Goal: Task Accomplishment & Management: Use online tool/utility

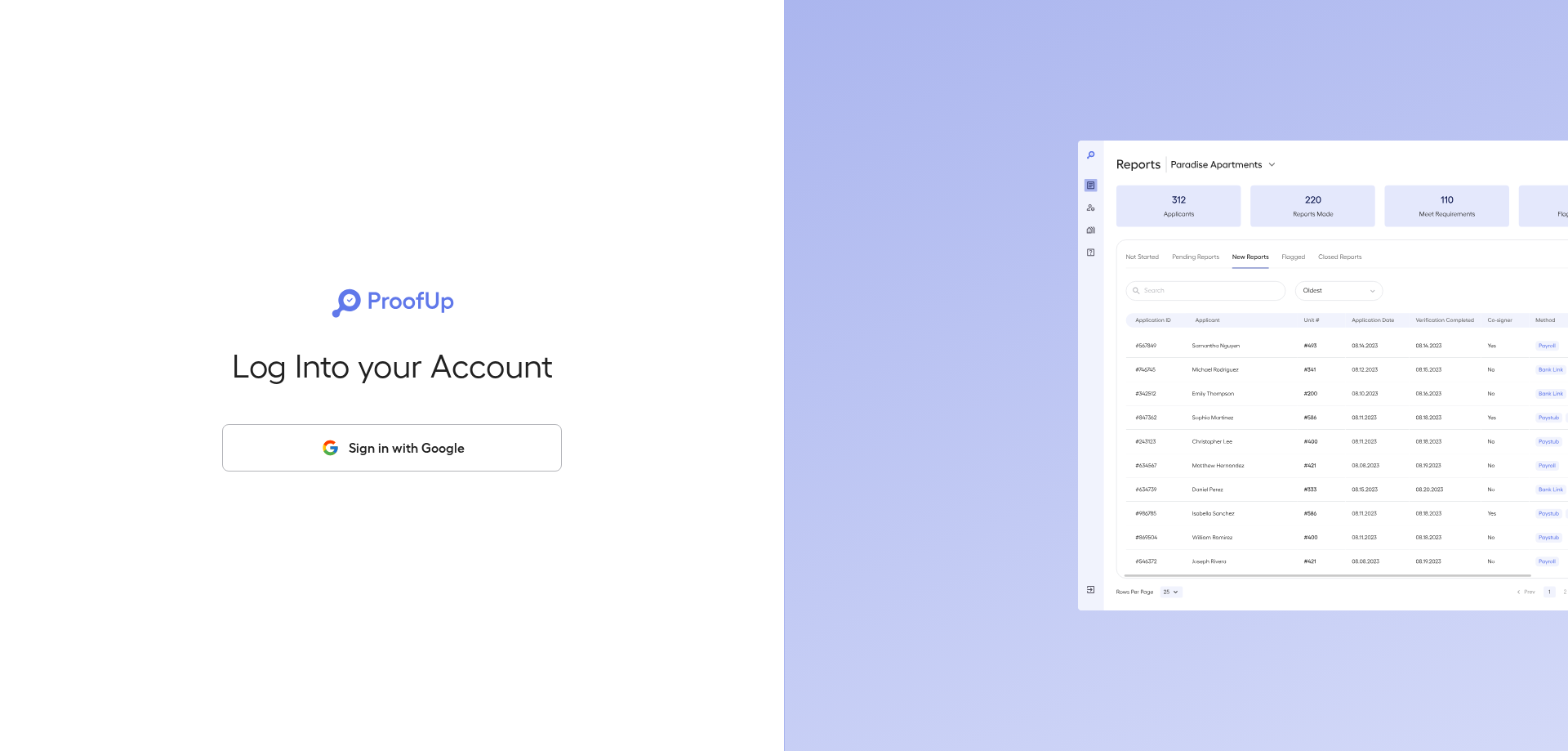
click at [431, 464] on button "Sign in with Google" at bounding box center [392, 447] width 340 height 47
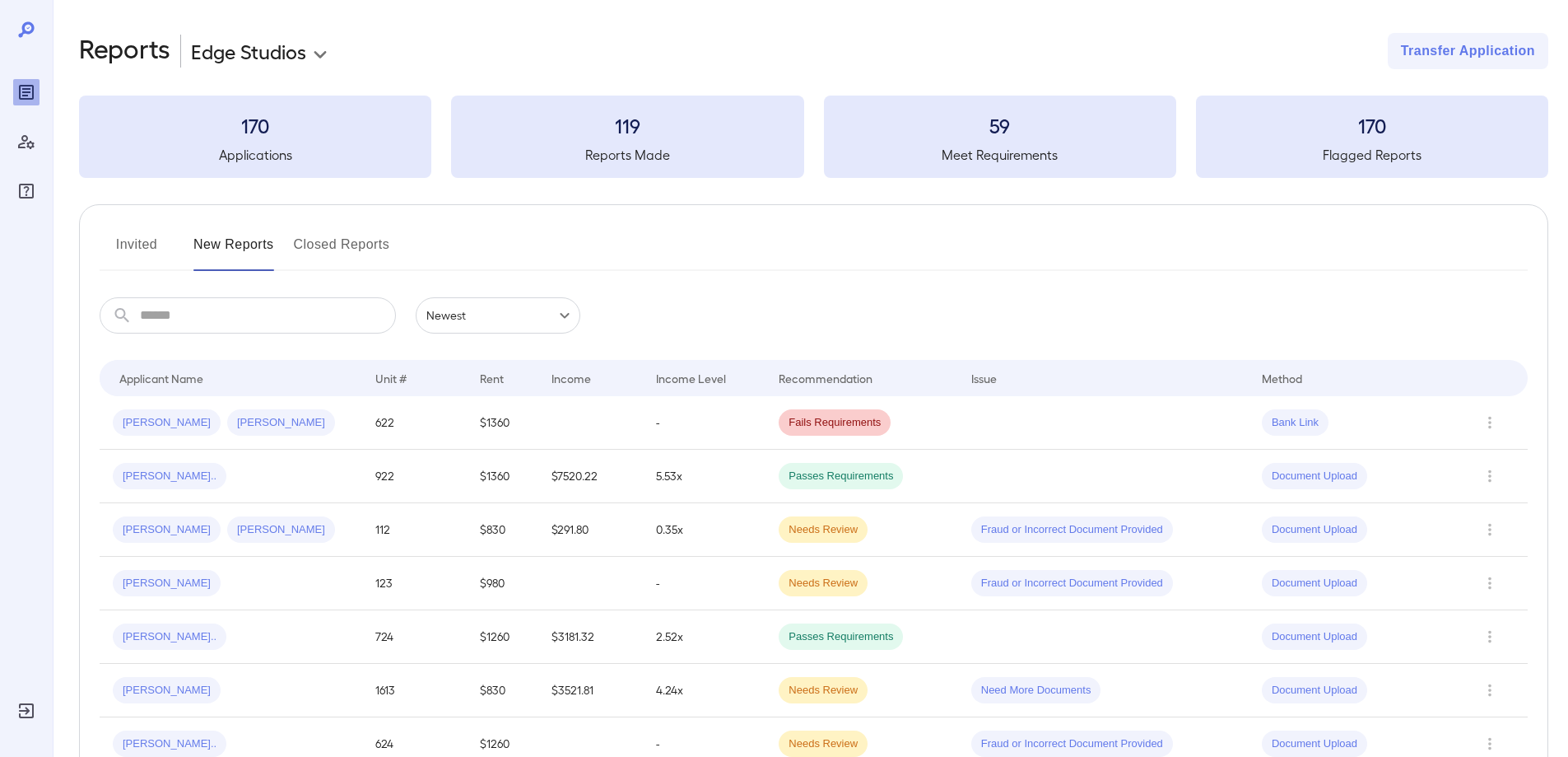
click at [154, 244] on button "Invited" at bounding box center [136, 251] width 74 height 39
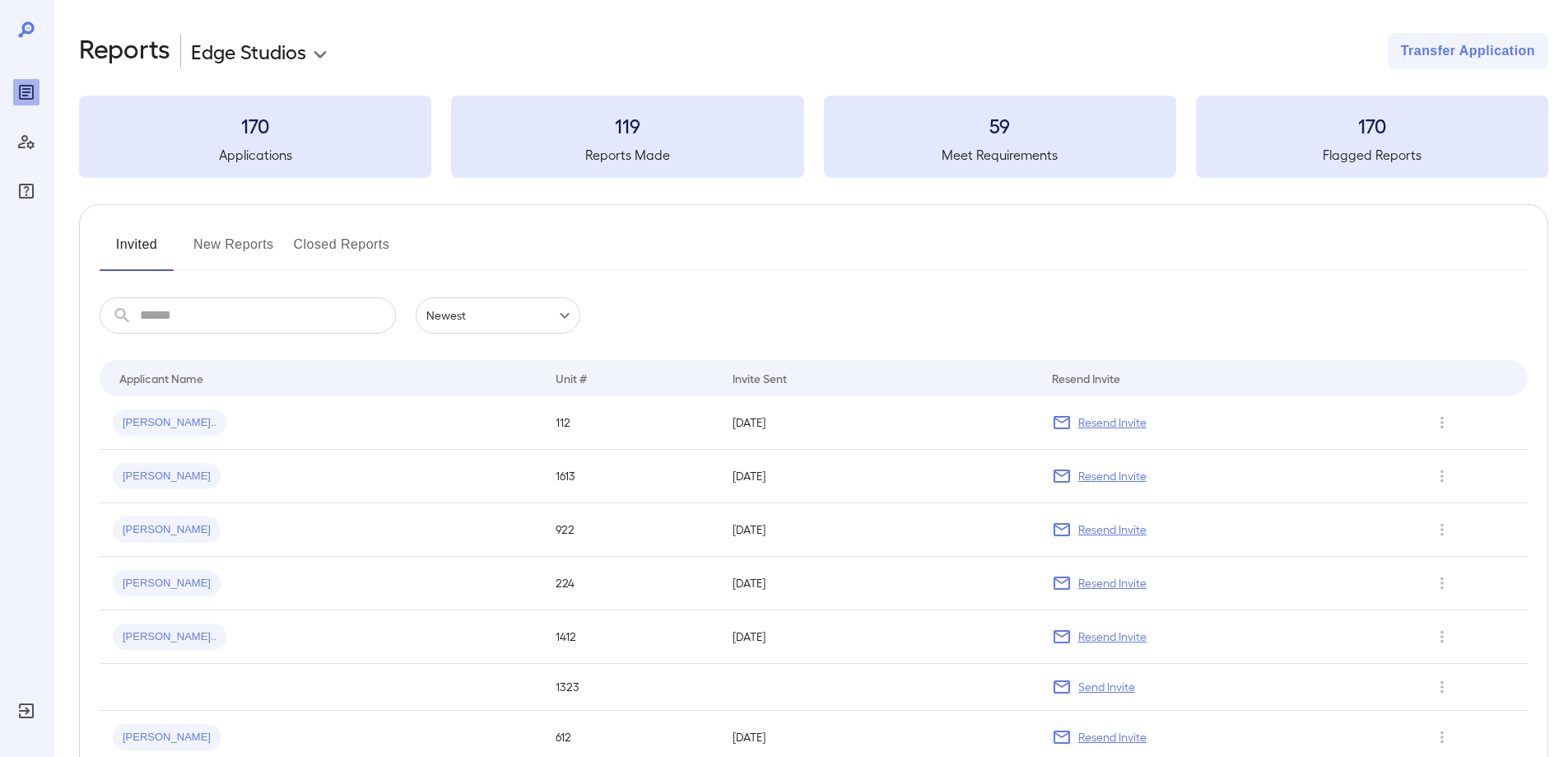
click at [238, 247] on button "New Reports" at bounding box center [234, 251] width 80 height 39
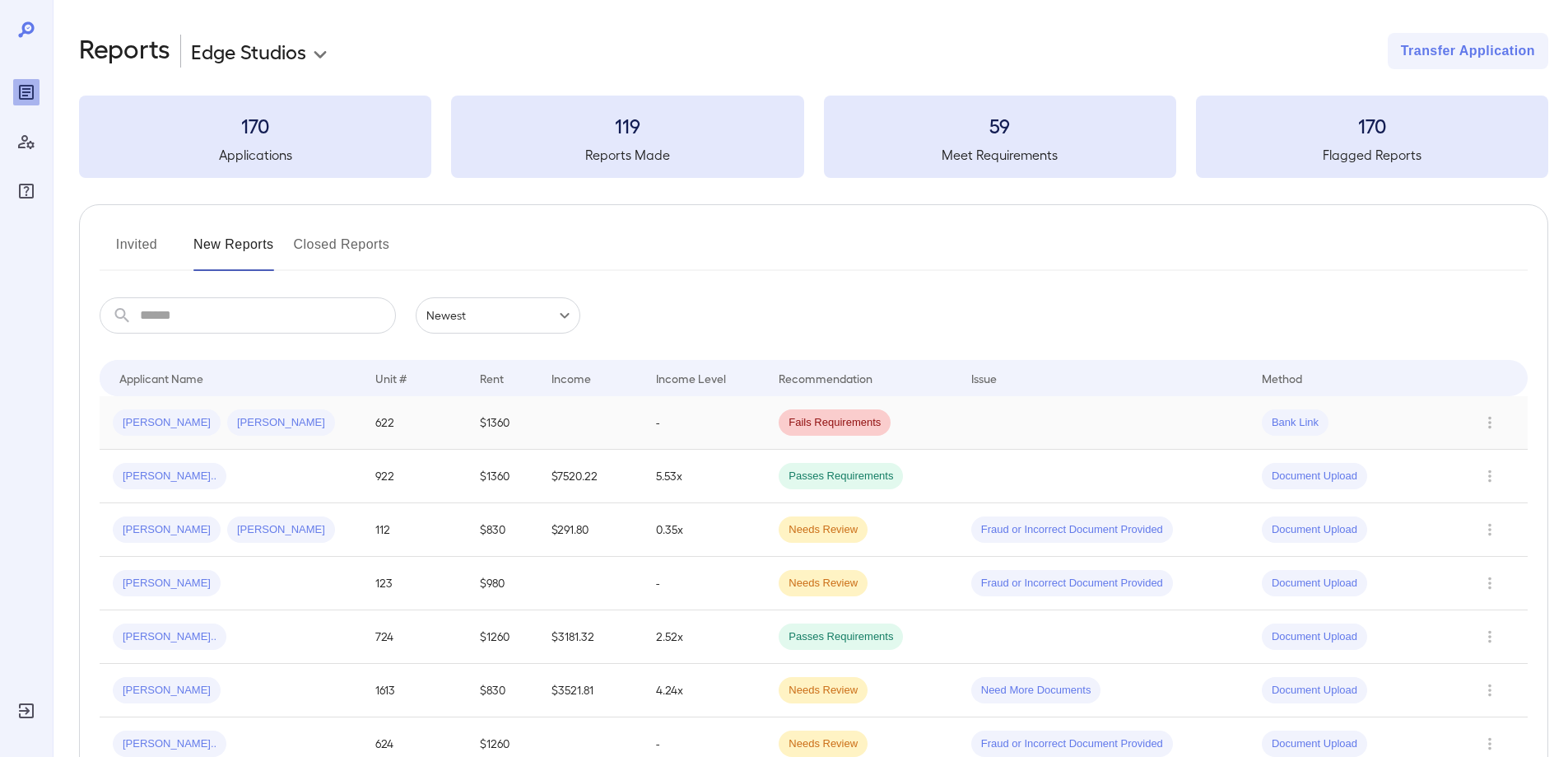
click at [572, 439] on td at bounding box center [590, 422] width 105 height 53
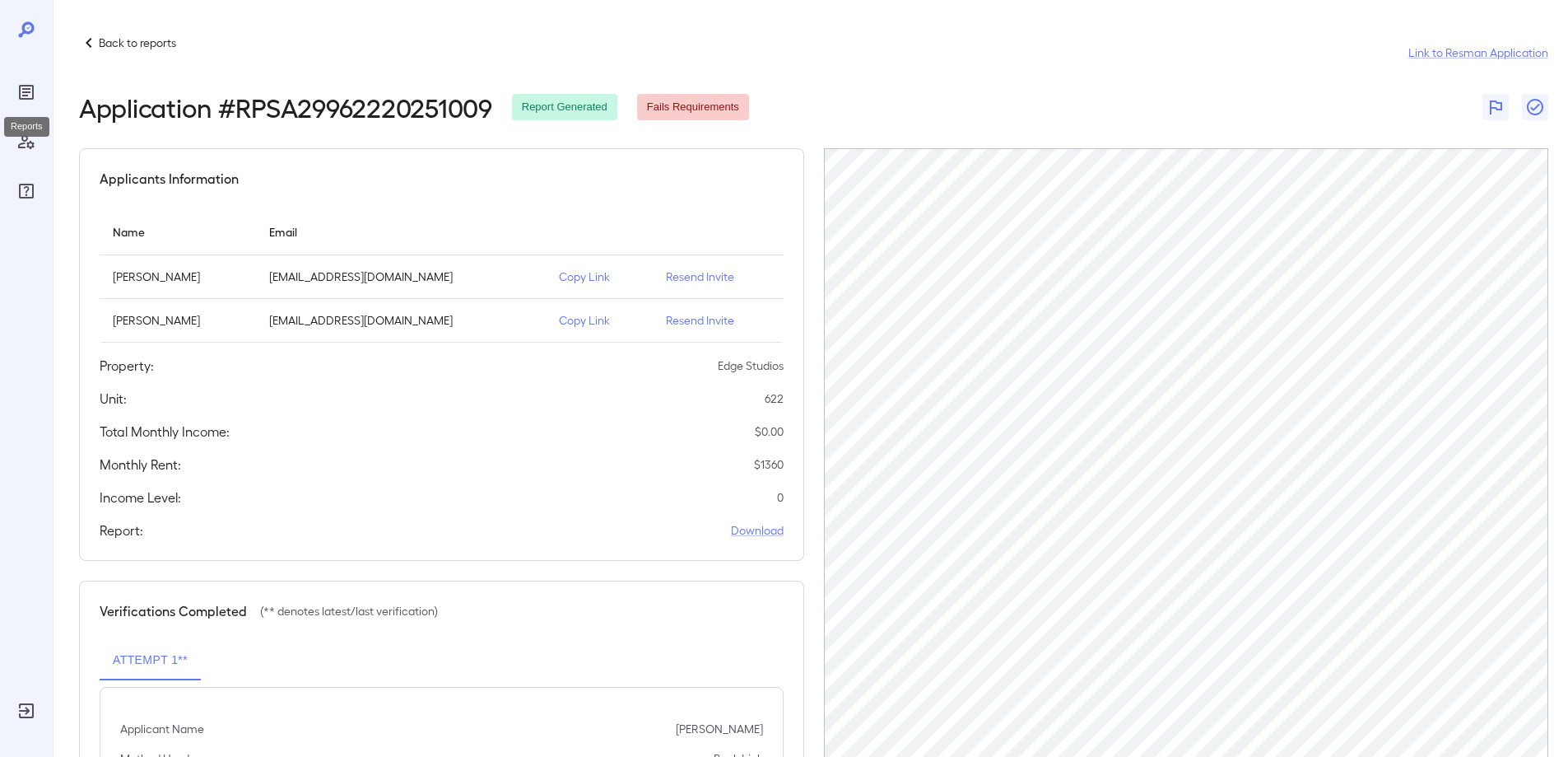
click at [15, 83] on div "Reports" at bounding box center [26, 92] width 26 height 26
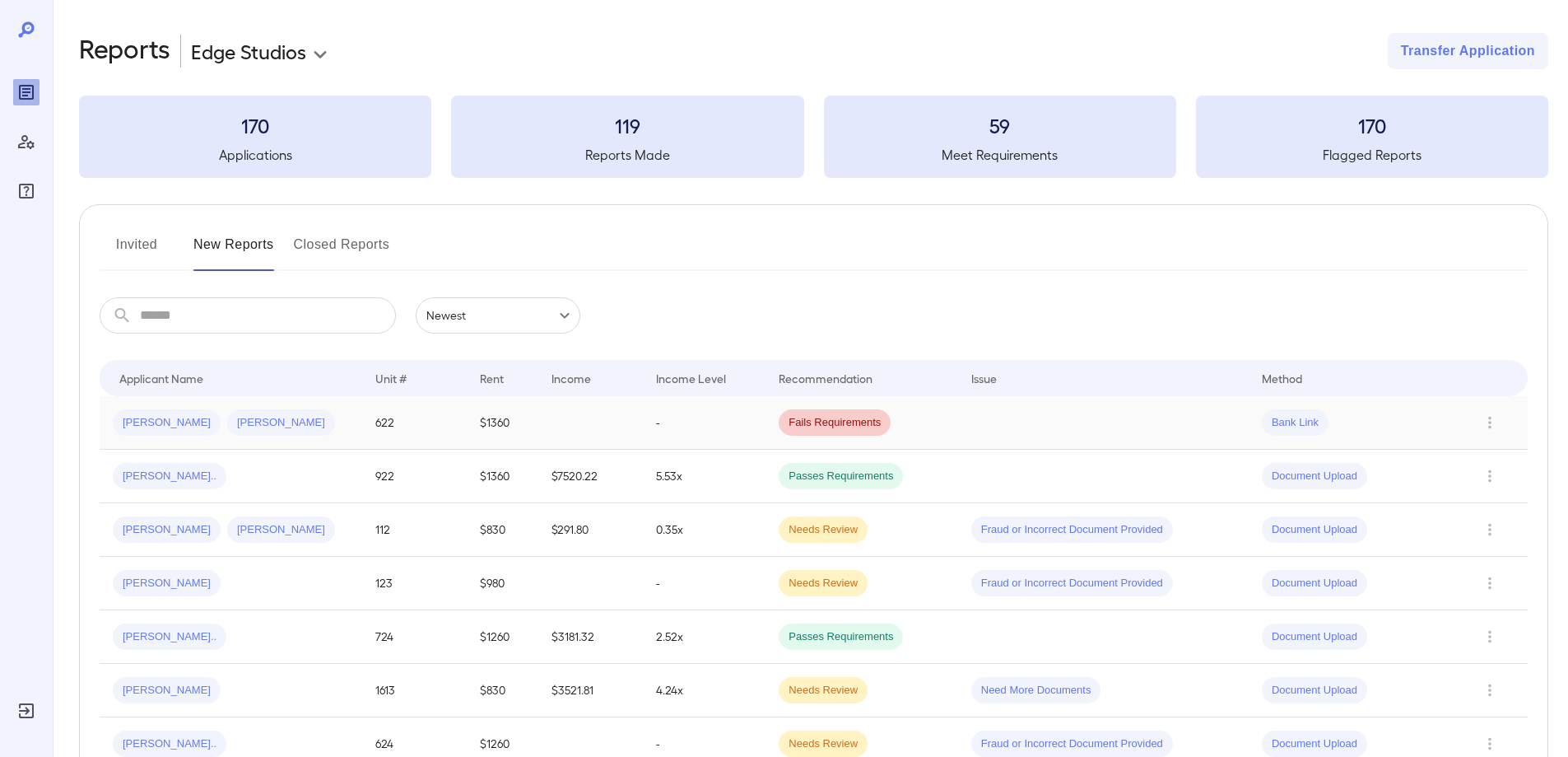
click at [703, 428] on td "-" at bounding box center [704, 422] width 123 height 53
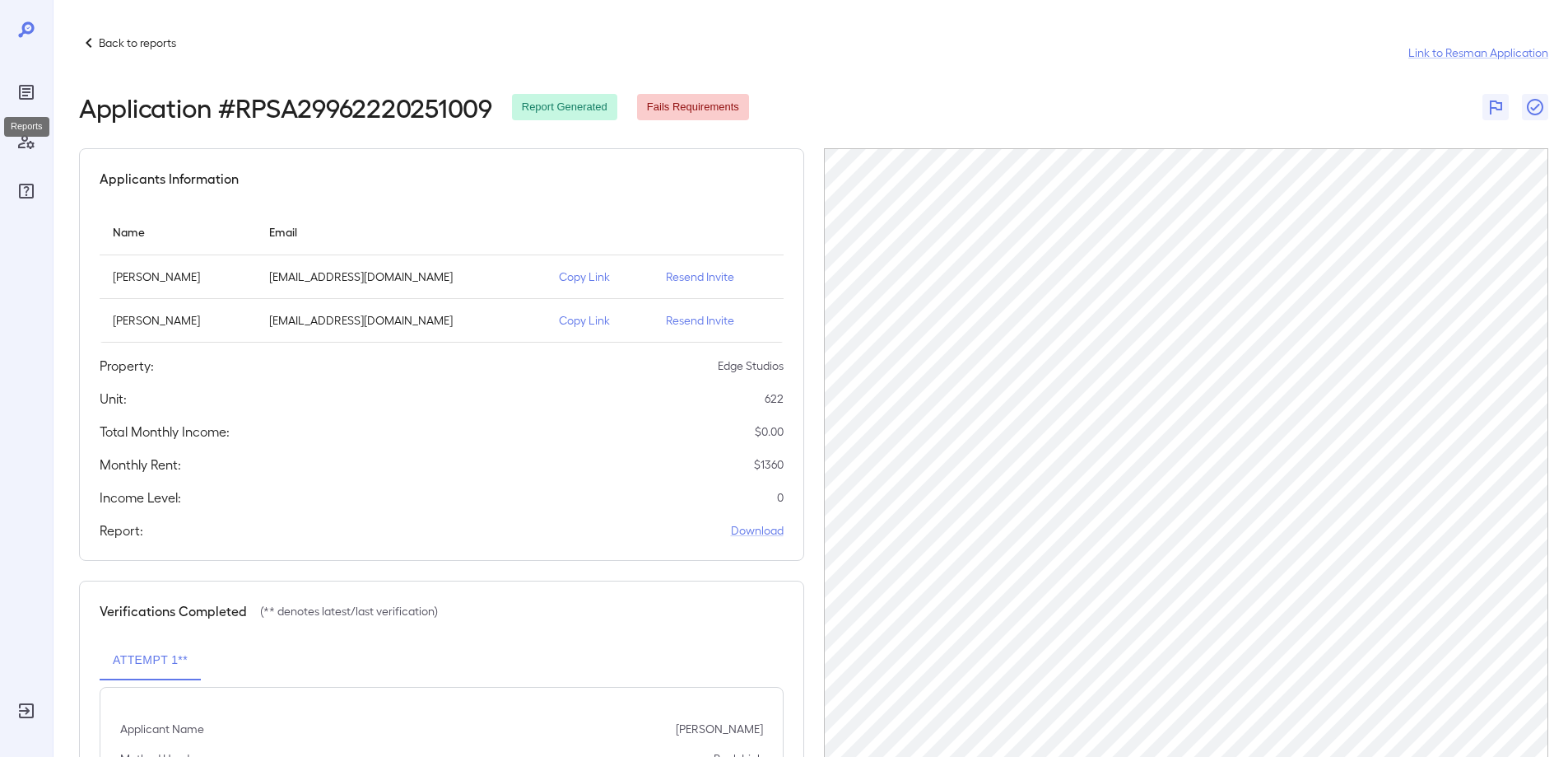
click at [20, 102] on div "Reports" at bounding box center [26, 92] width 26 height 26
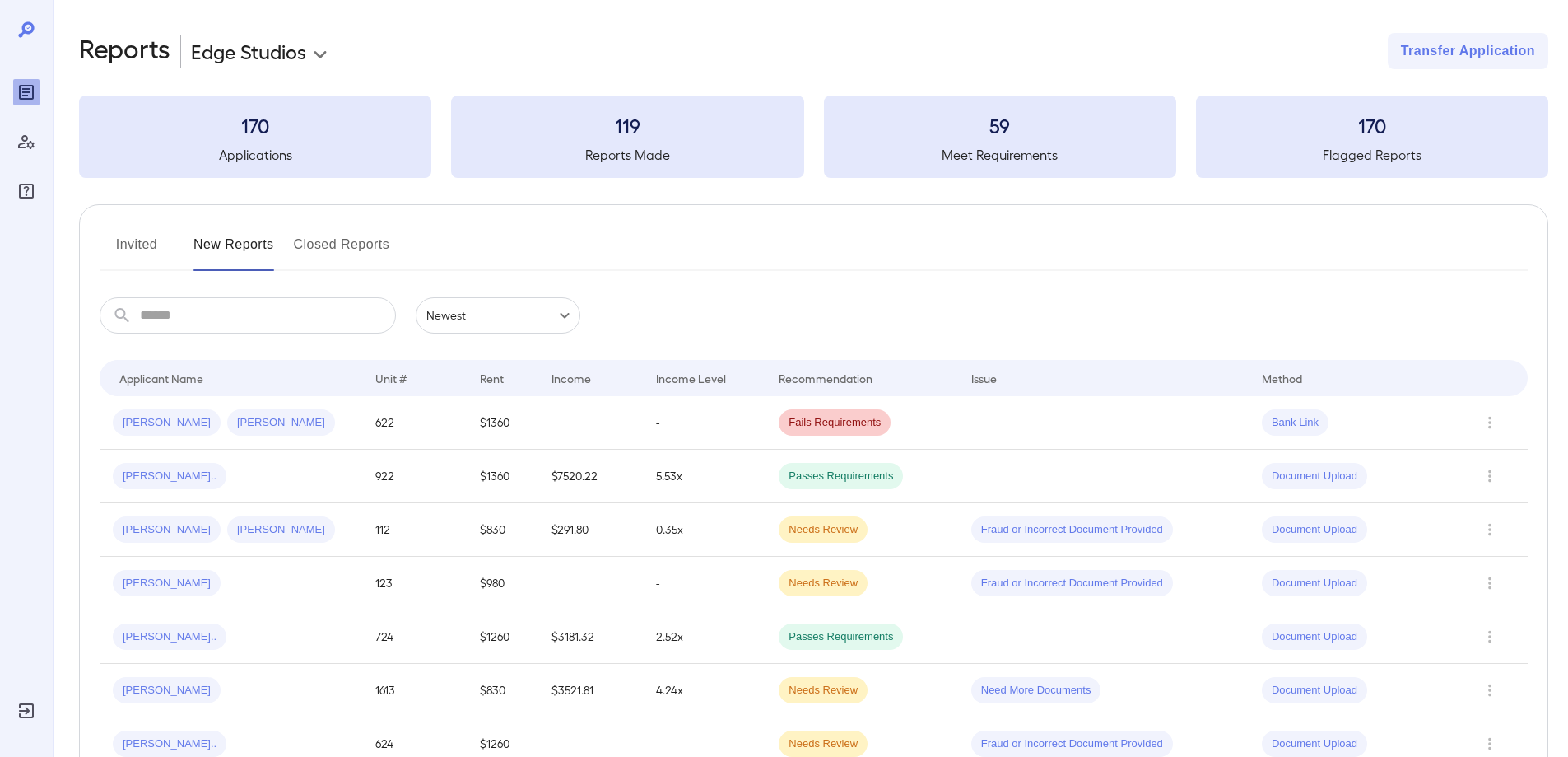
click at [148, 248] on button "Invited" at bounding box center [136, 251] width 74 height 39
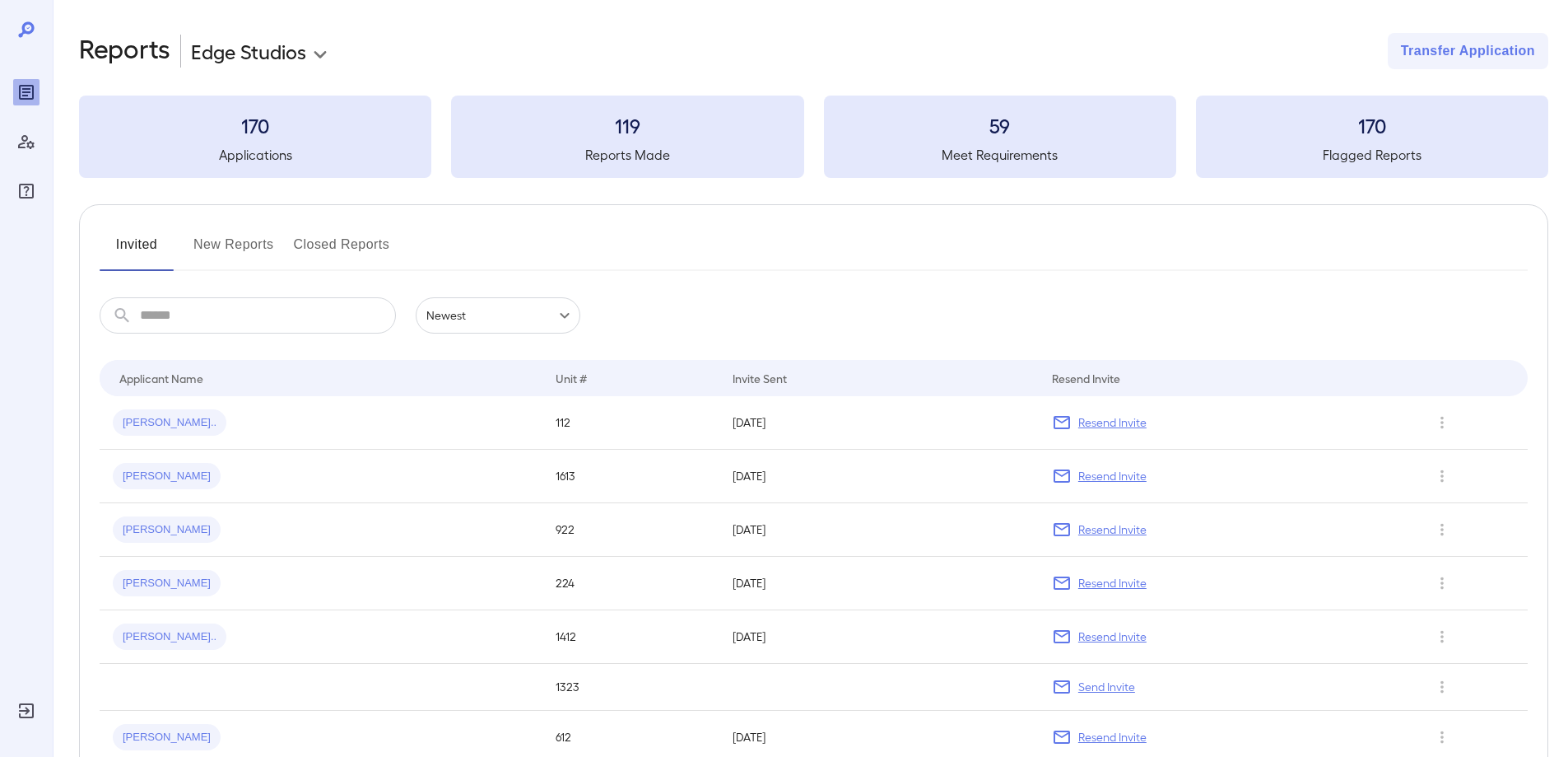
click at [262, 244] on button "New Reports" at bounding box center [234, 251] width 80 height 39
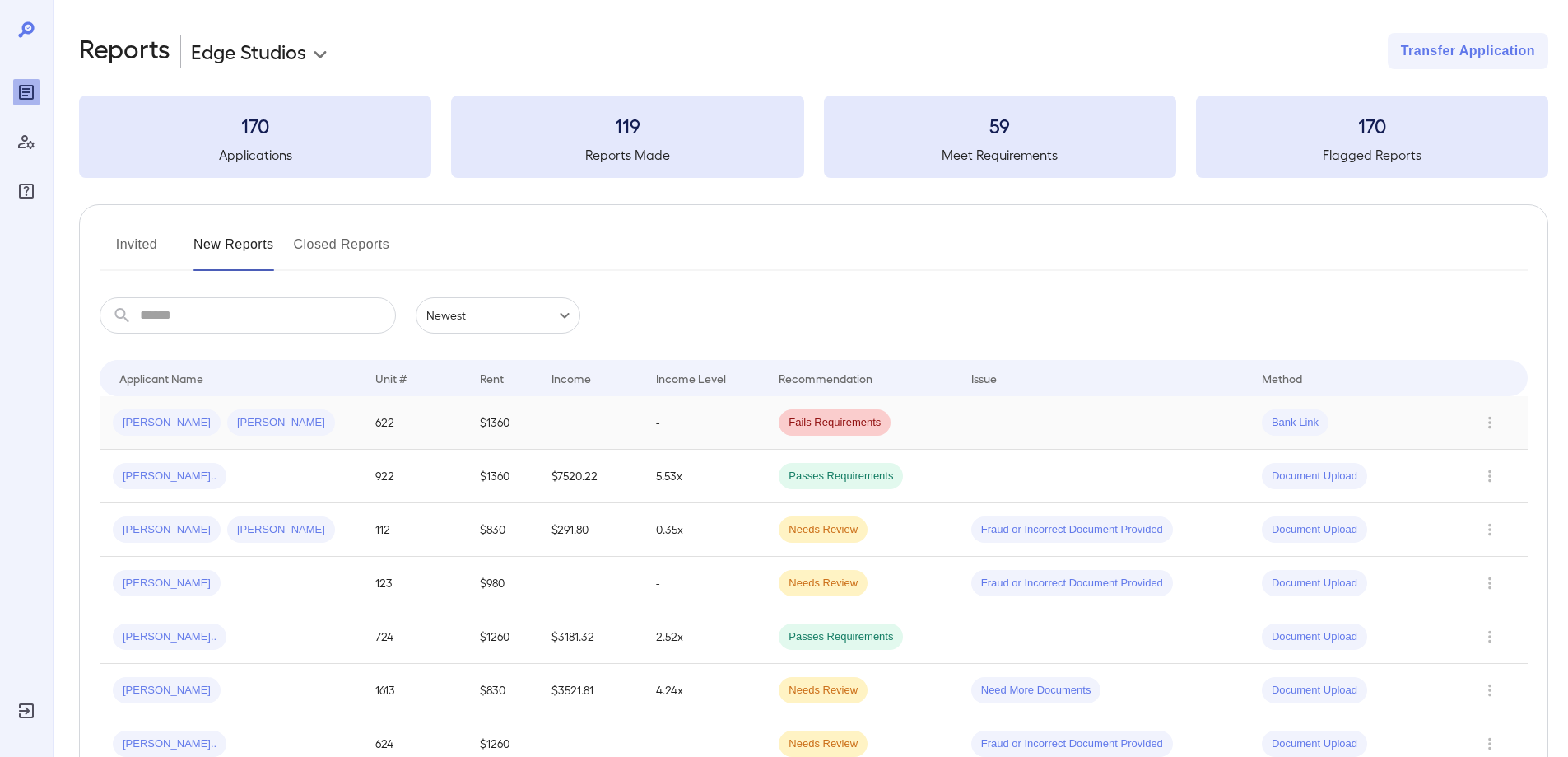
click at [619, 428] on td at bounding box center [590, 422] width 105 height 53
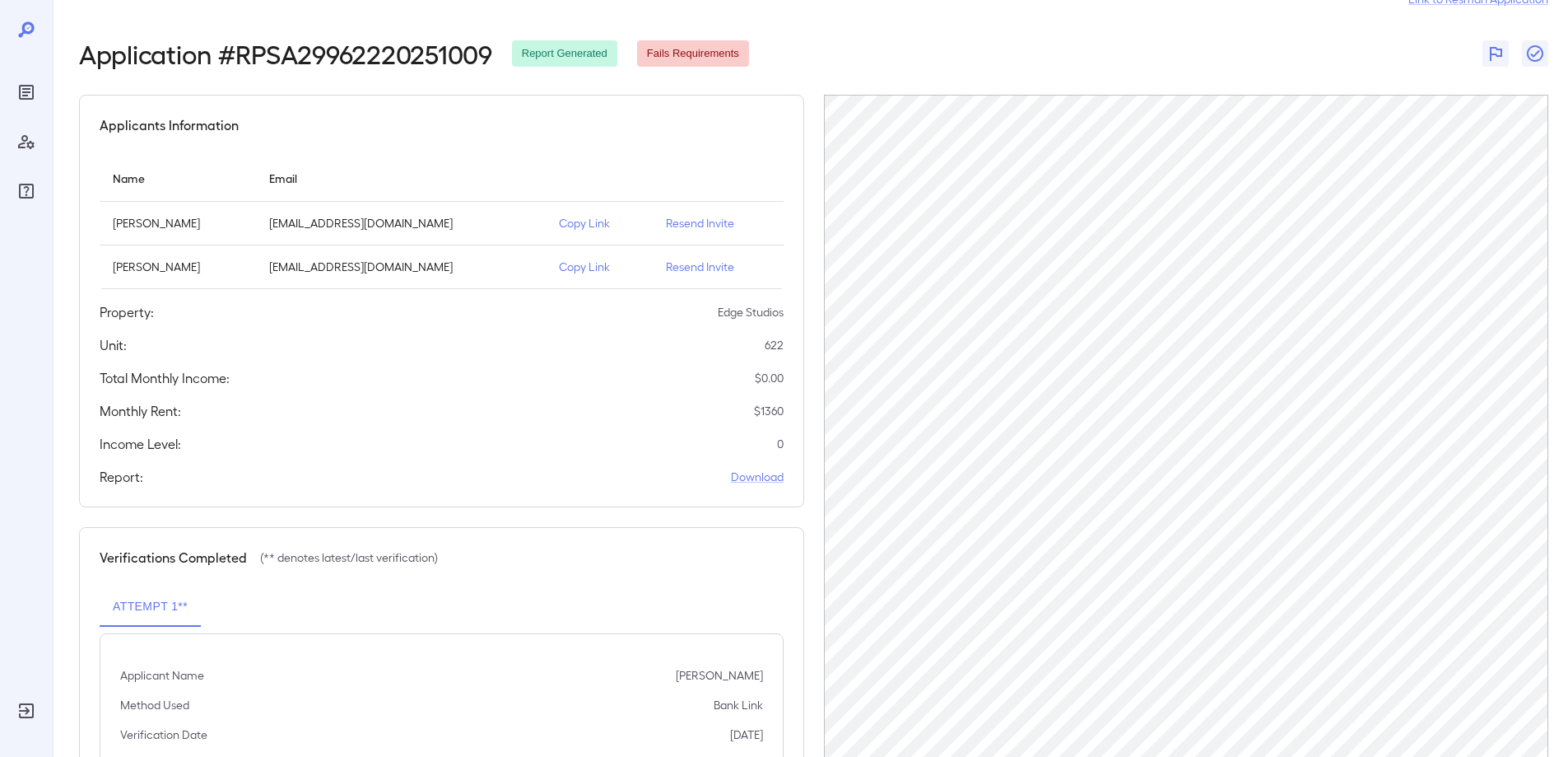
scroll to position [113, 0]
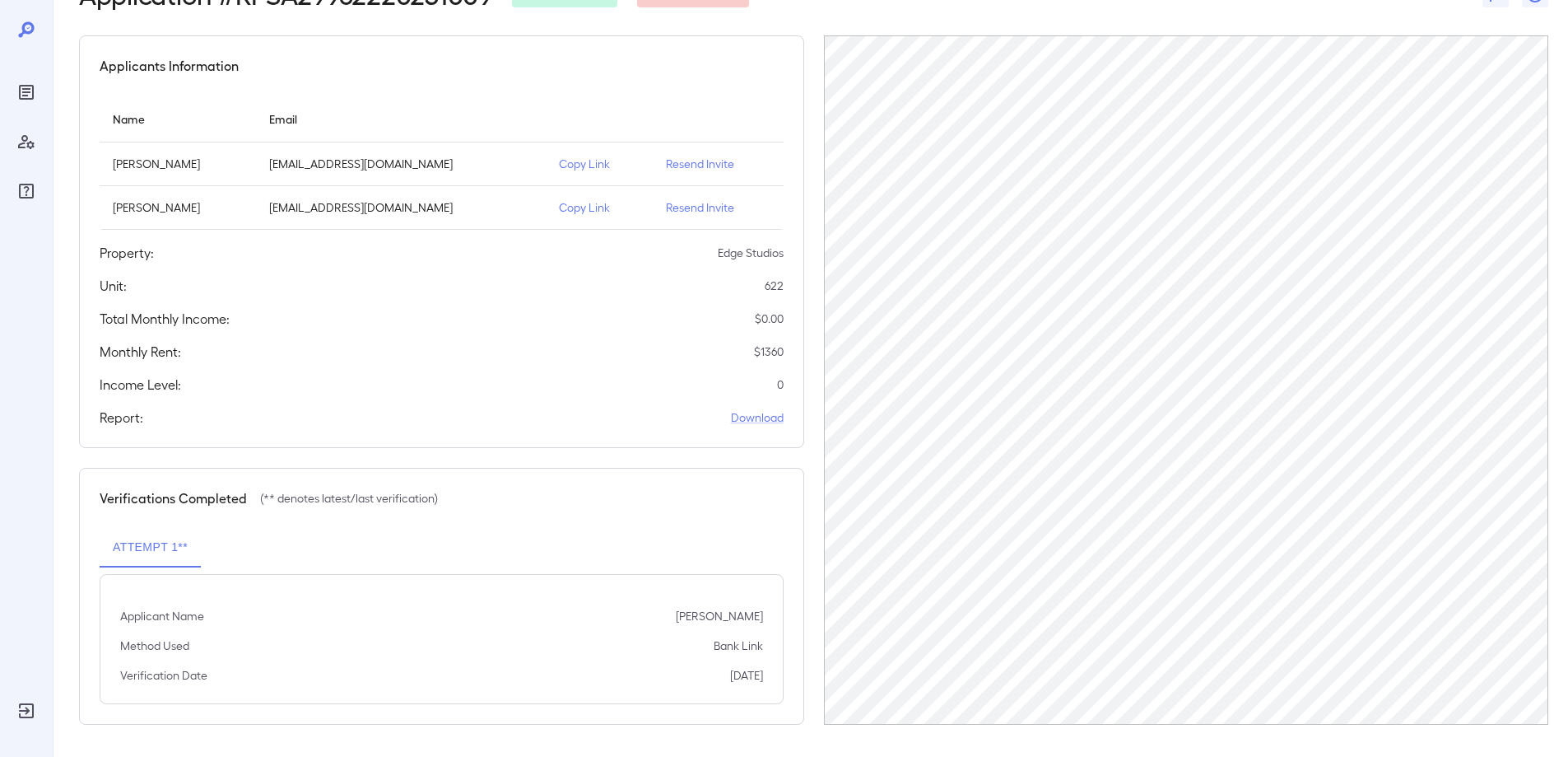
scroll to position [113, 0]
click at [447, 576] on div "Applicant Name Francisco Calzada Petralba Method Used Bank Link Verification Da…" at bounding box center [441, 637] width 684 height 130
drag, startPoint x: 97, startPoint y: 633, endPoint x: 798, endPoint y: 647, distance: 701.1
click at [798, 647] on div "Verifications Completed (** denotes latest/last verification) Attempt 1** Appli…" at bounding box center [441, 595] width 725 height 256
